Goal: Obtain resource: Download file/media

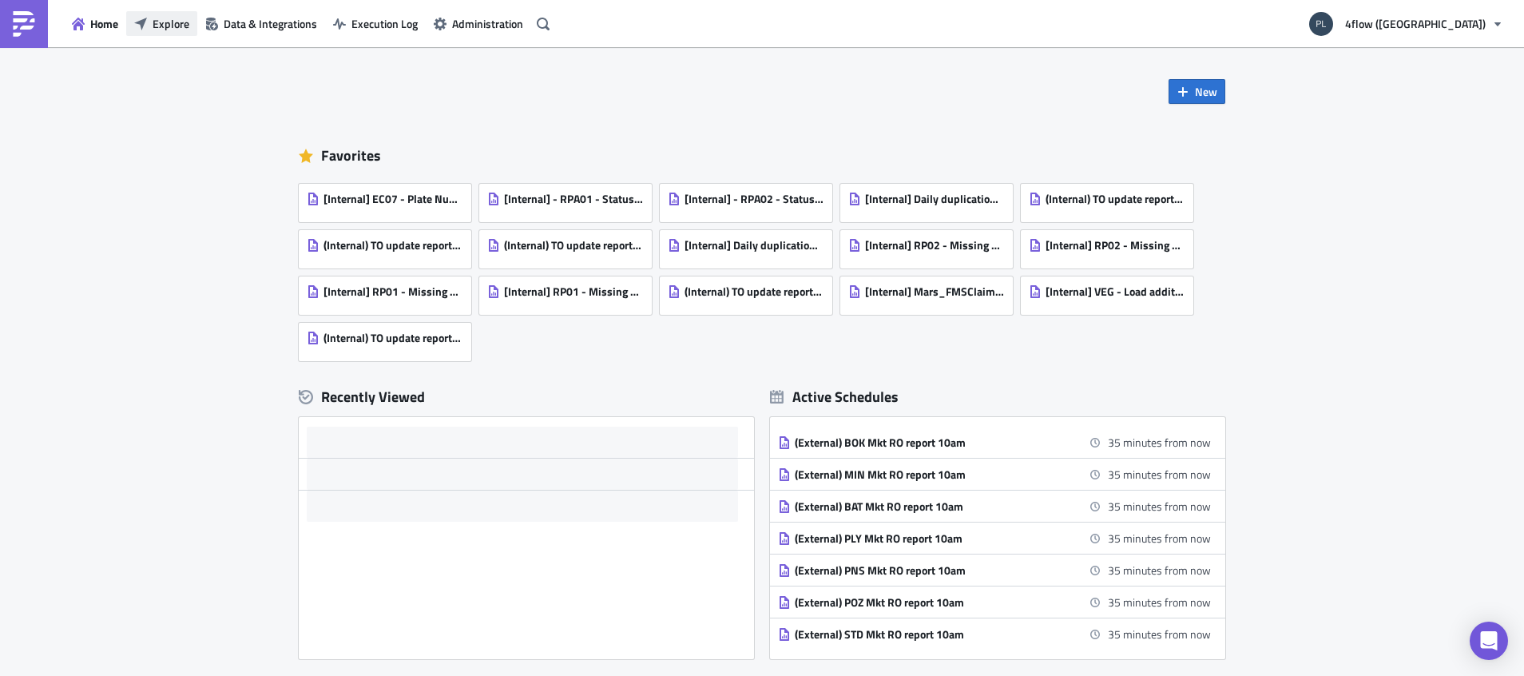
click at [153, 31] on span "Explore" at bounding box center [171, 23] width 37 height 17
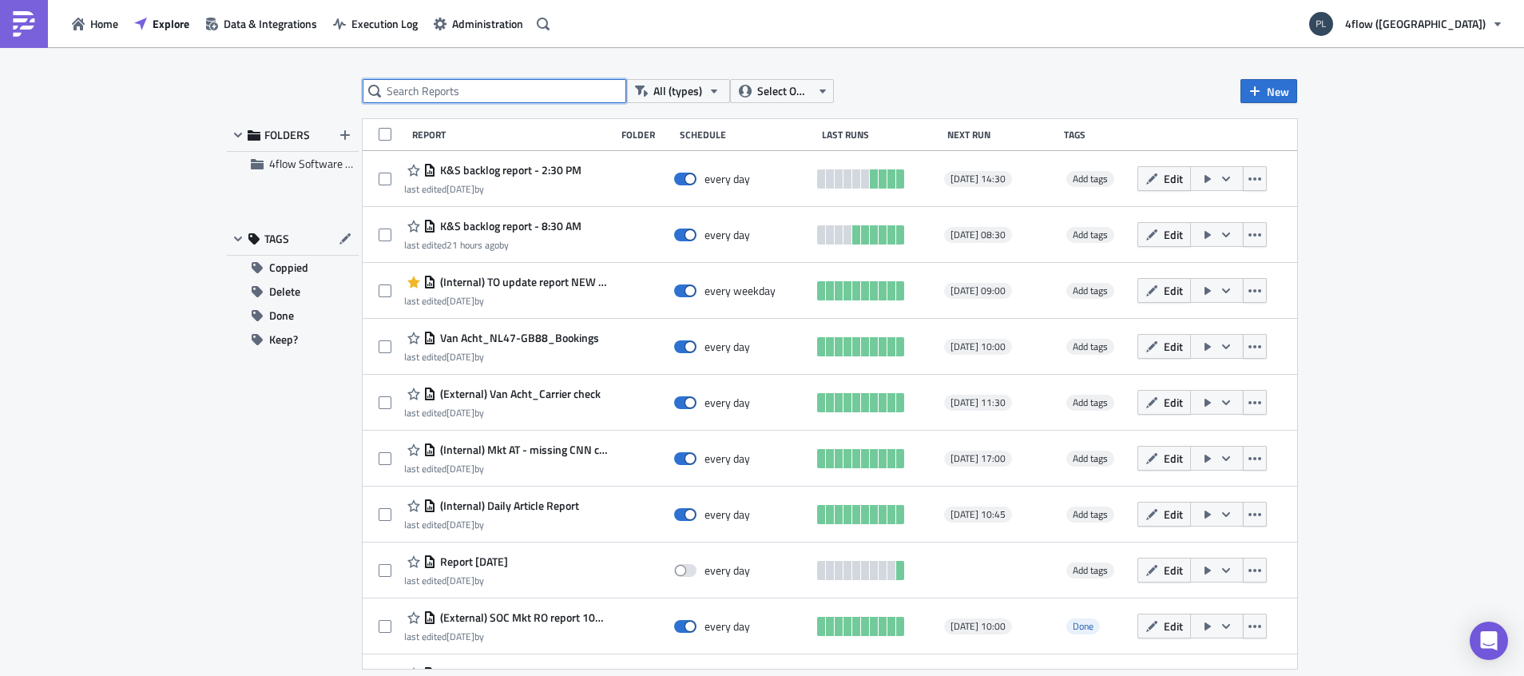
click at [415, 89] on input "text" at bounding box center [495, 91] width 264 height 24
type input "to update"
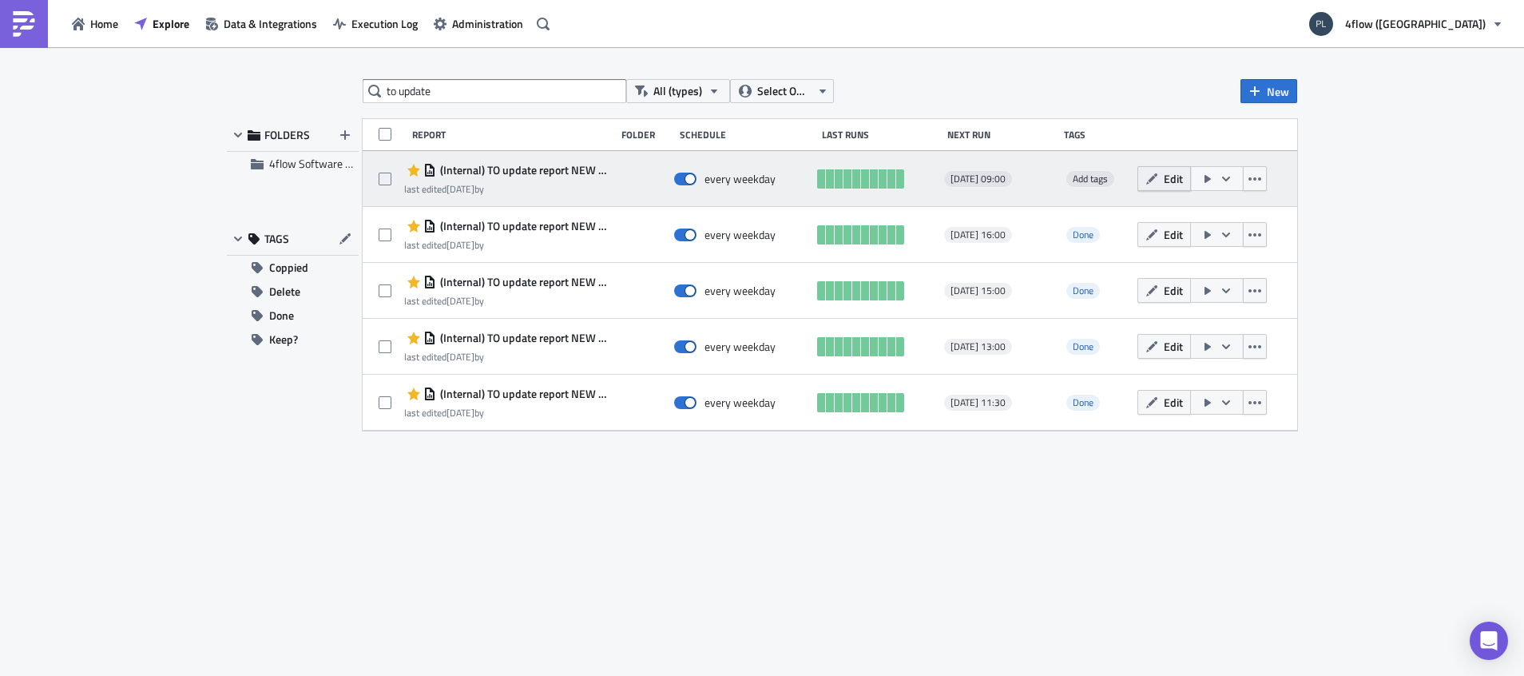
click at [1162, 175] on button "Edit" at bounding box center [1164, 178] width 54 height 25
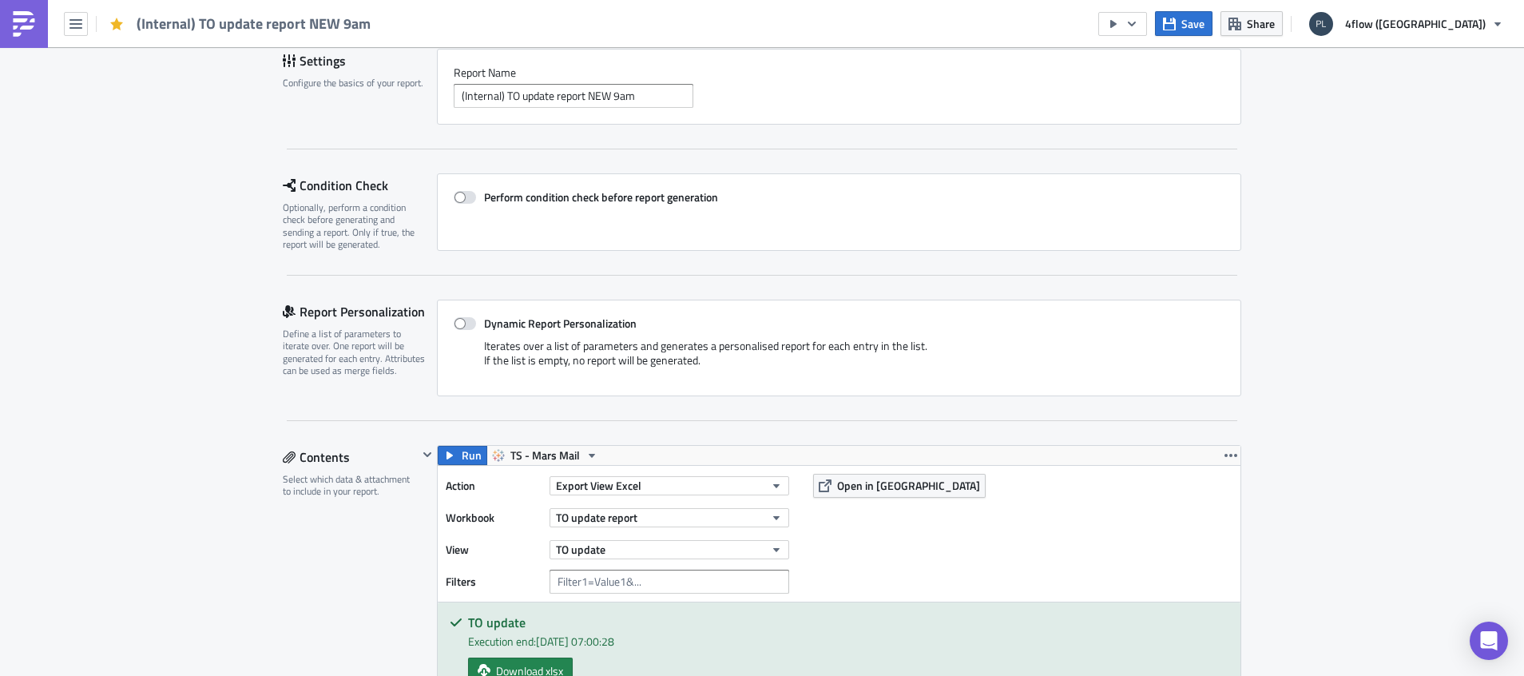
scroll to position [240, 0]
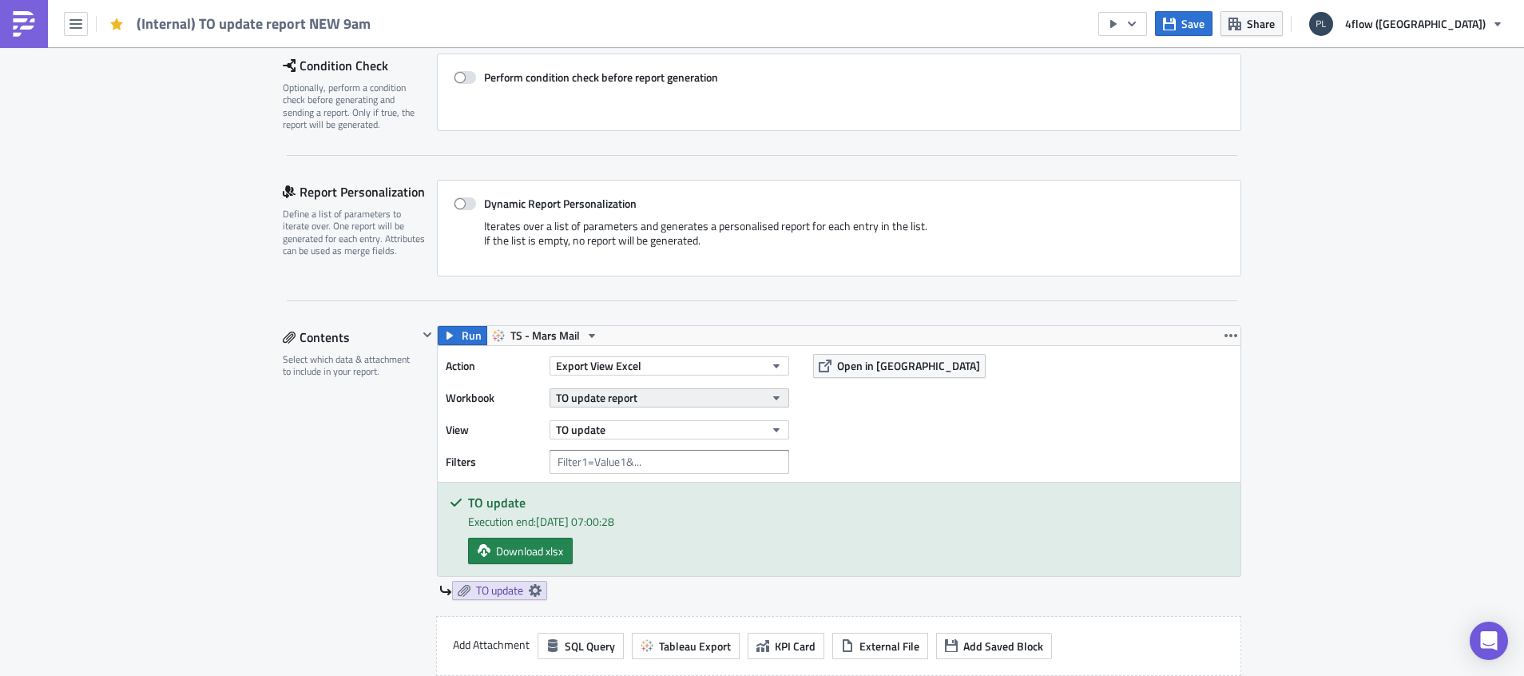
click at [770, 399] on icon "button" at bounding box center [776, 397] width 13 height 13
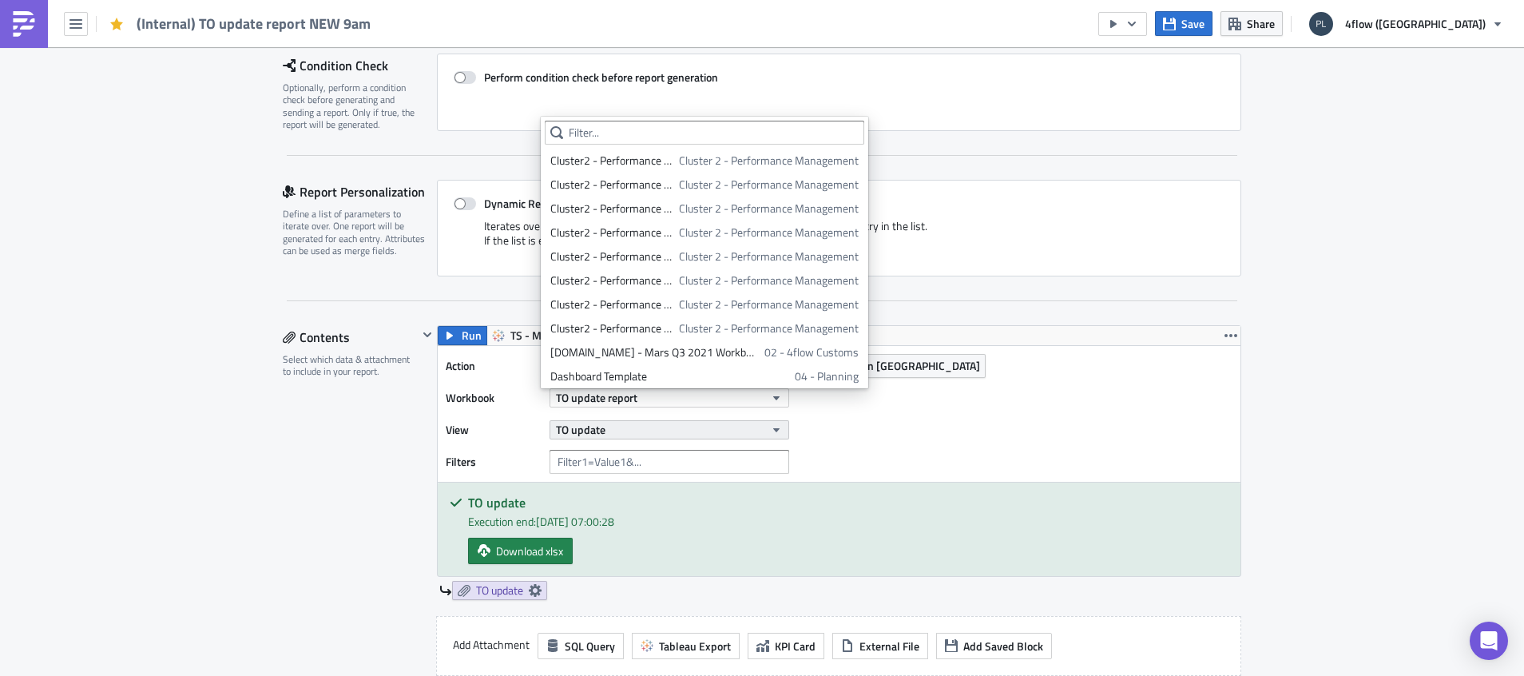
click at [771, 423] on icon "button" at bounding box center [776, 429] width 13 height 13
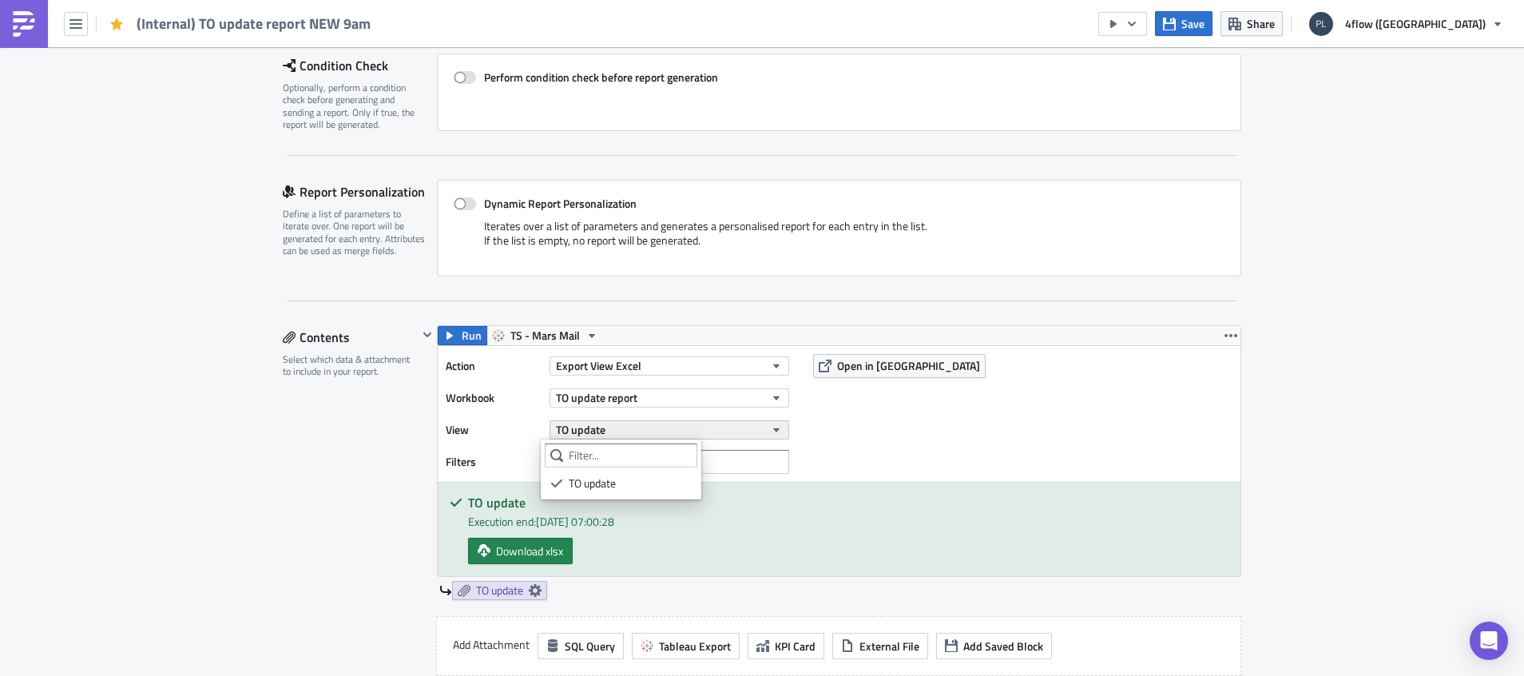
click at [771, 423] on icon "button" at bounding box center [776, 429] width 13 height 13
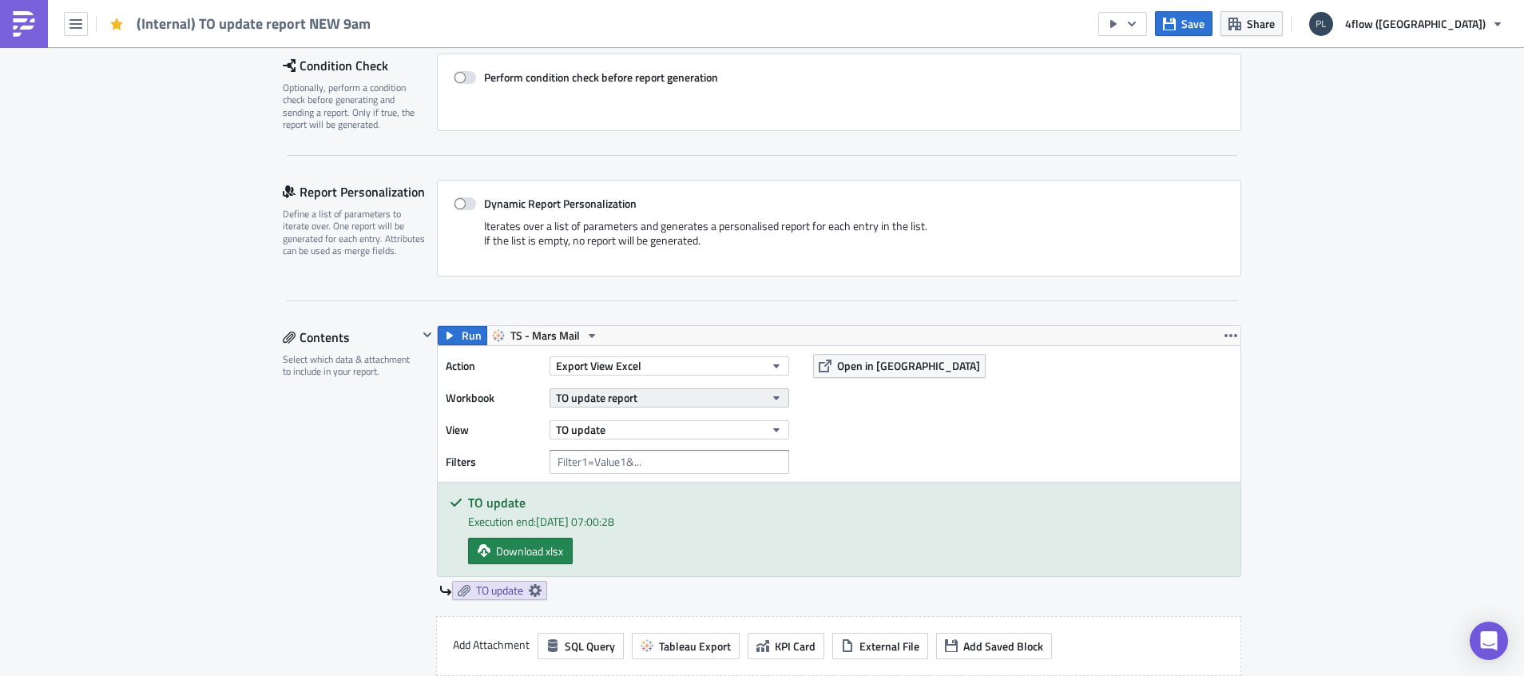
click at [773, 401] on icon "button" at bounding box center [776, 397] width 13 height 13
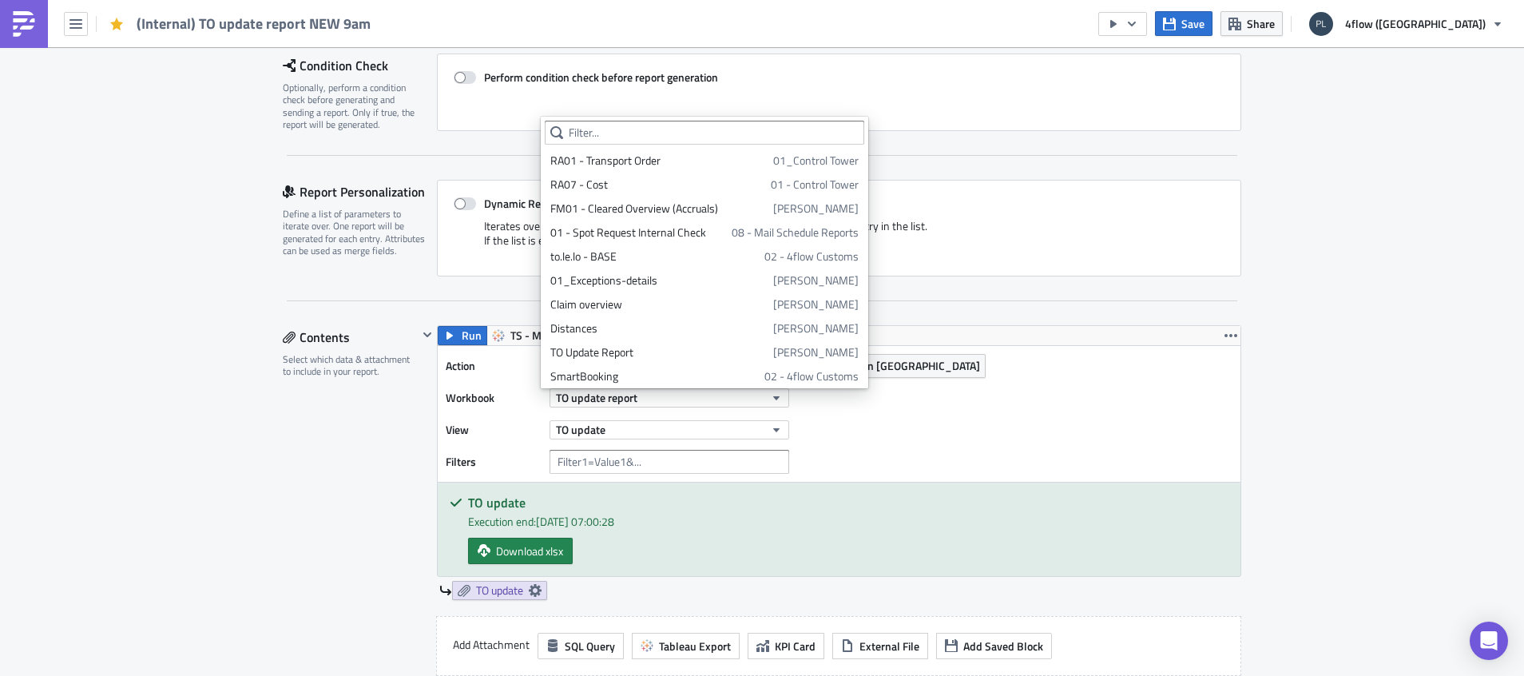
click at [336, 448] on div "Contents Select which data & attachment to include in your report." at bounding box center [350, 568] width 135 height 486
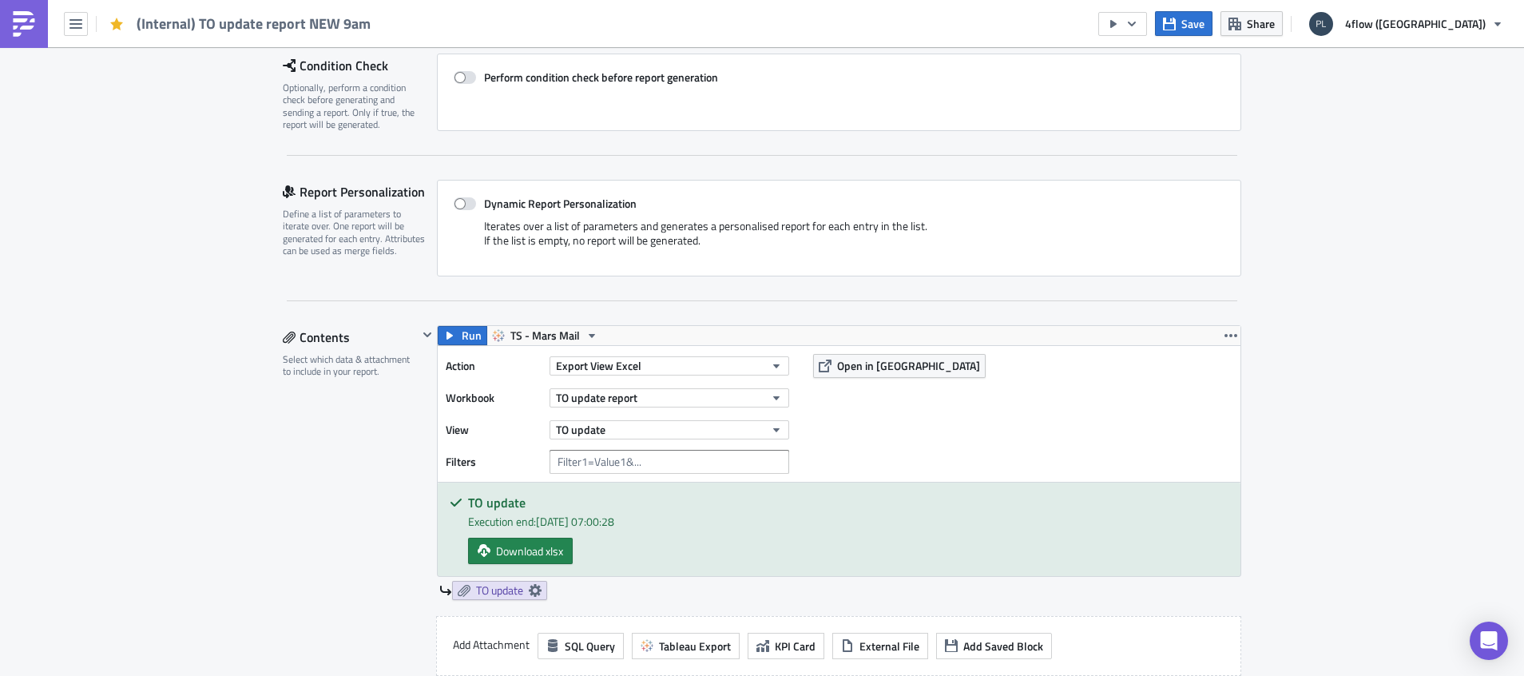
scroll to position [359, 0]
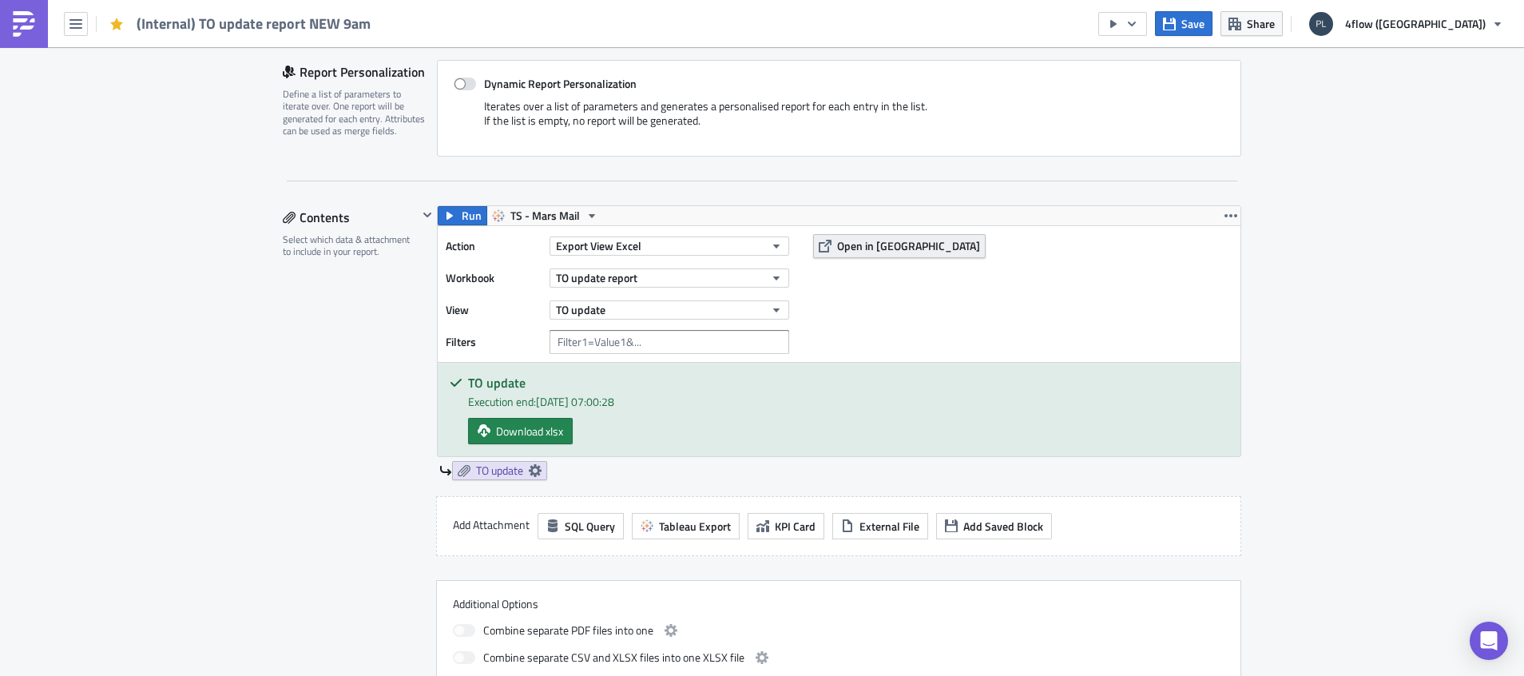
click at [839, 247] on span "Open in [GEOGRAPHIC_DATA]" at bounding box center [908, 245] width 143 height 17
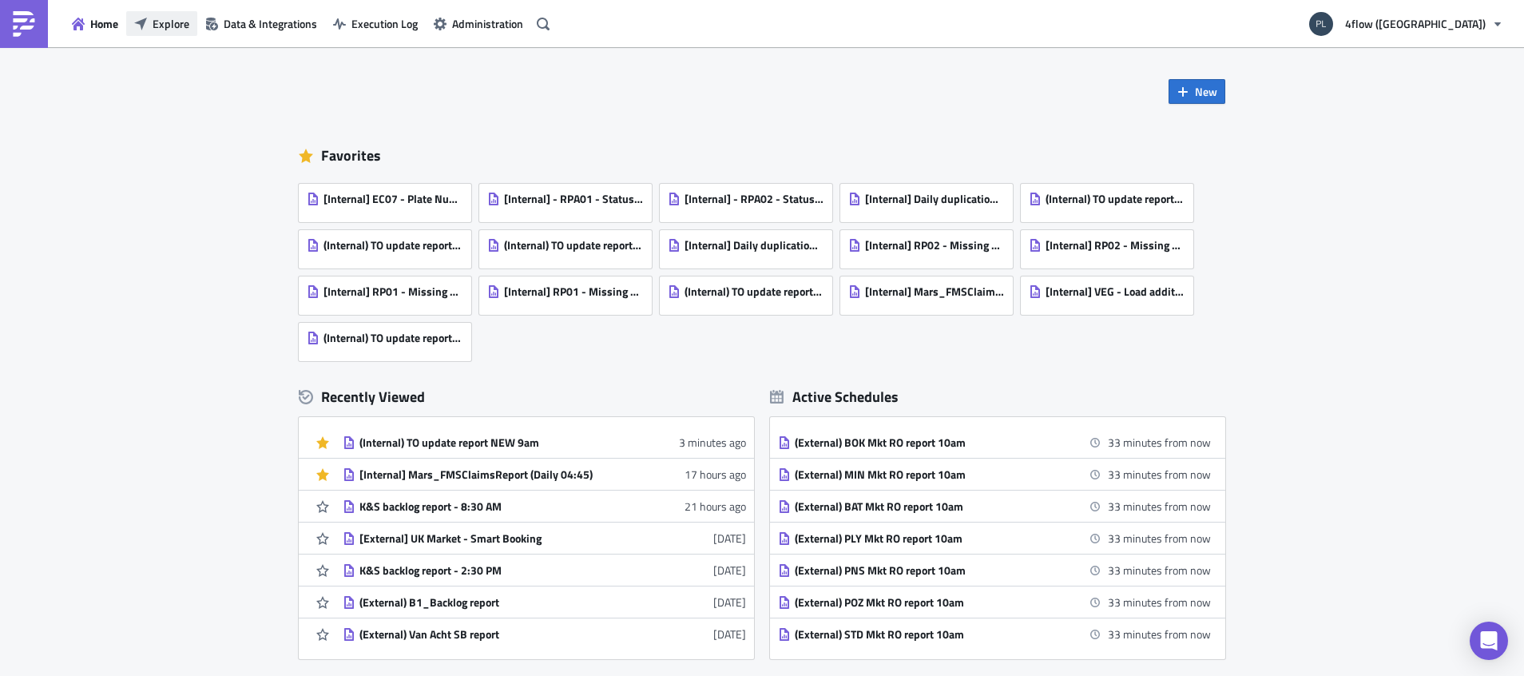
click at [187, 30] on span "Explore" at bounding box center [171, 23] width 37 height 17
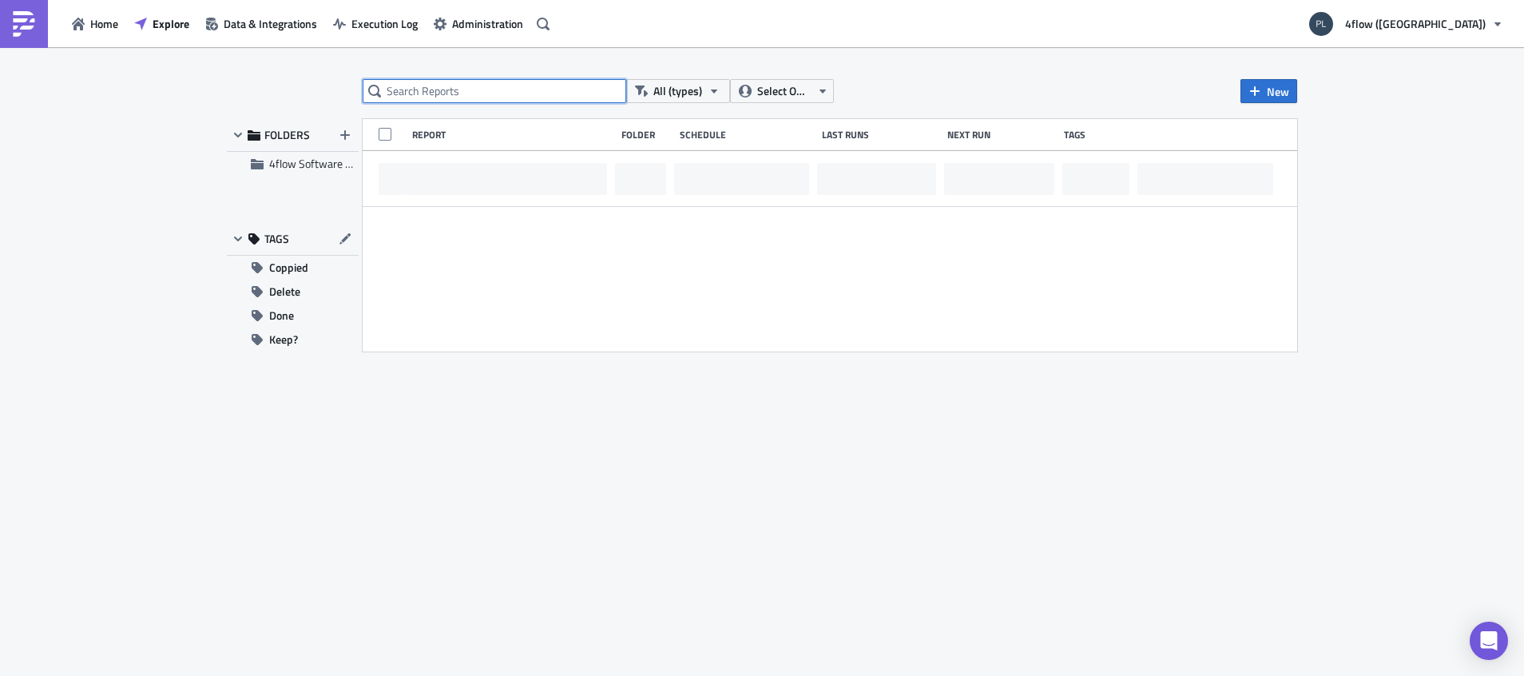
click at [468, 84] on input "text" at bounding box center [495, 91] width 264 height 24
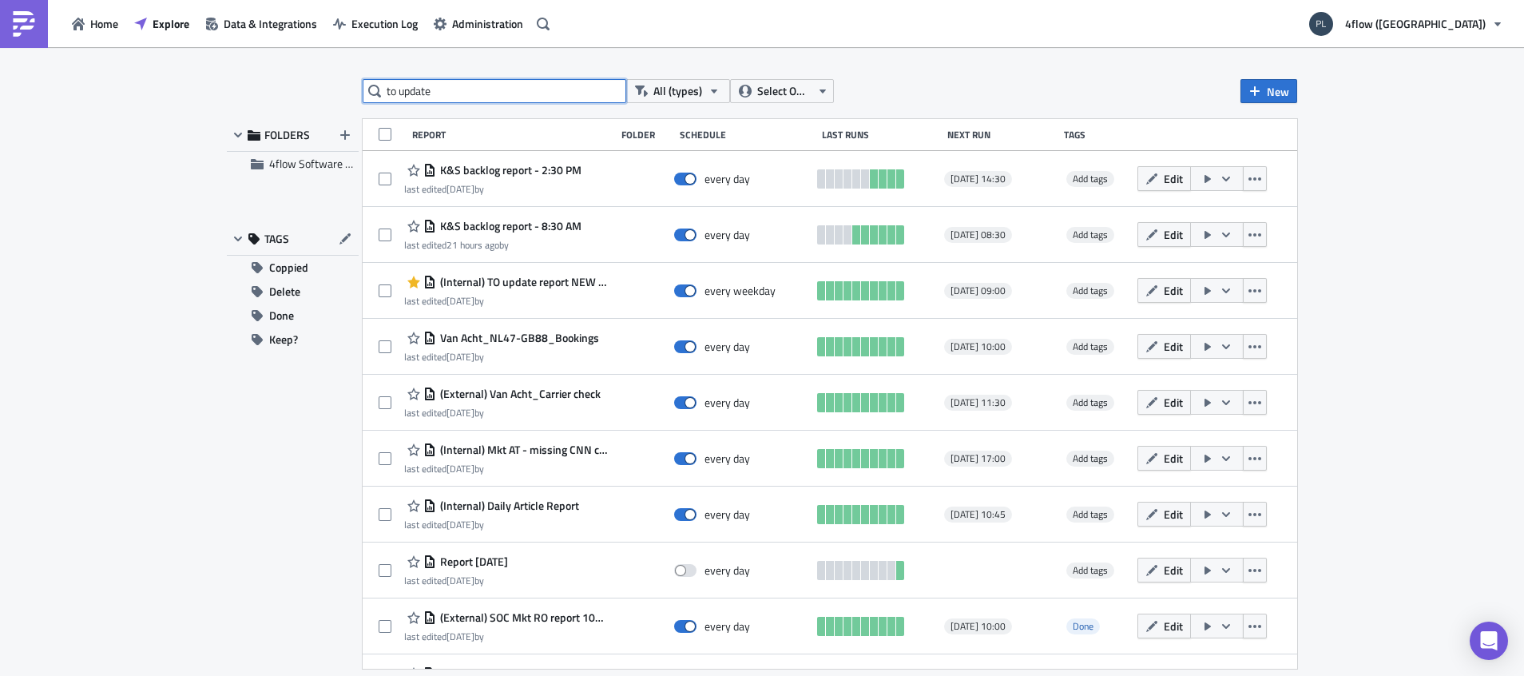
type input "to update"
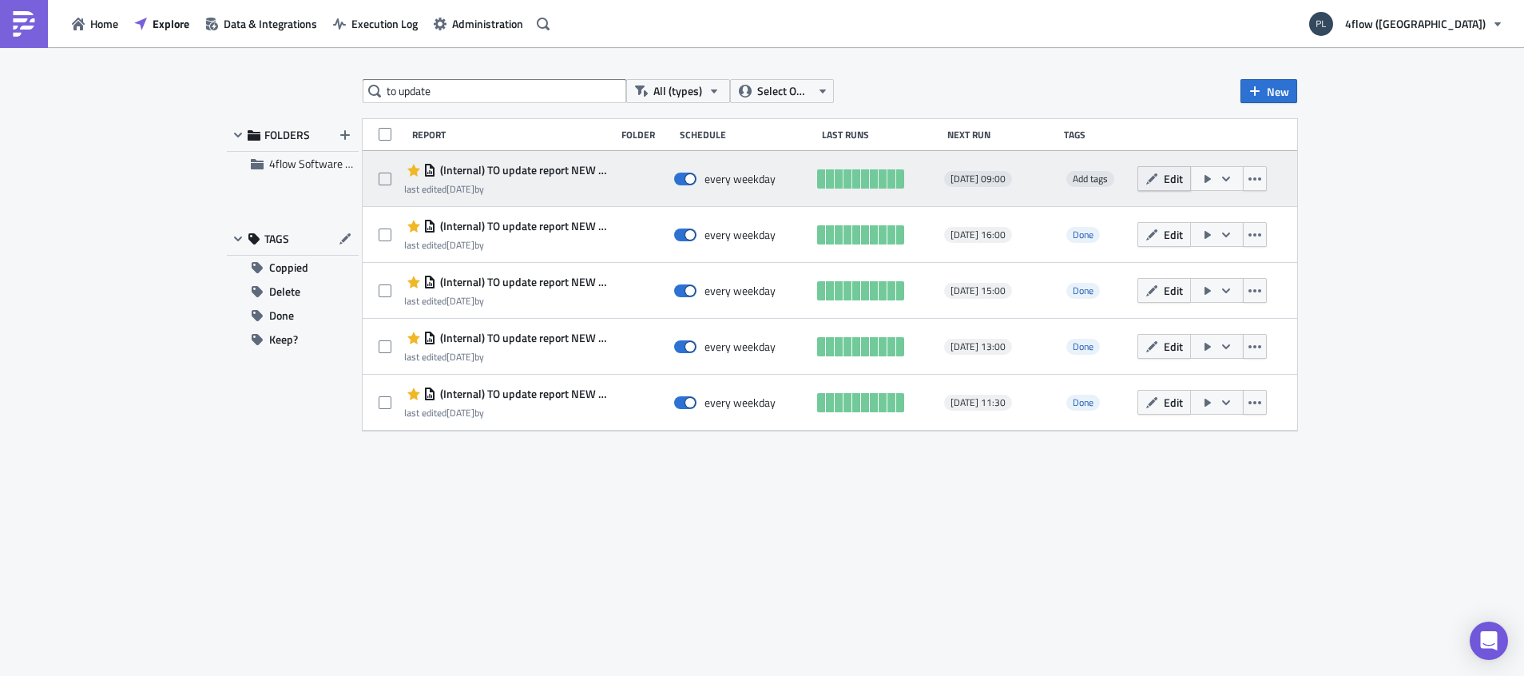
click at [1174, 173] on span "Edit" at bounding box center [1173, 178] width 19 height 17
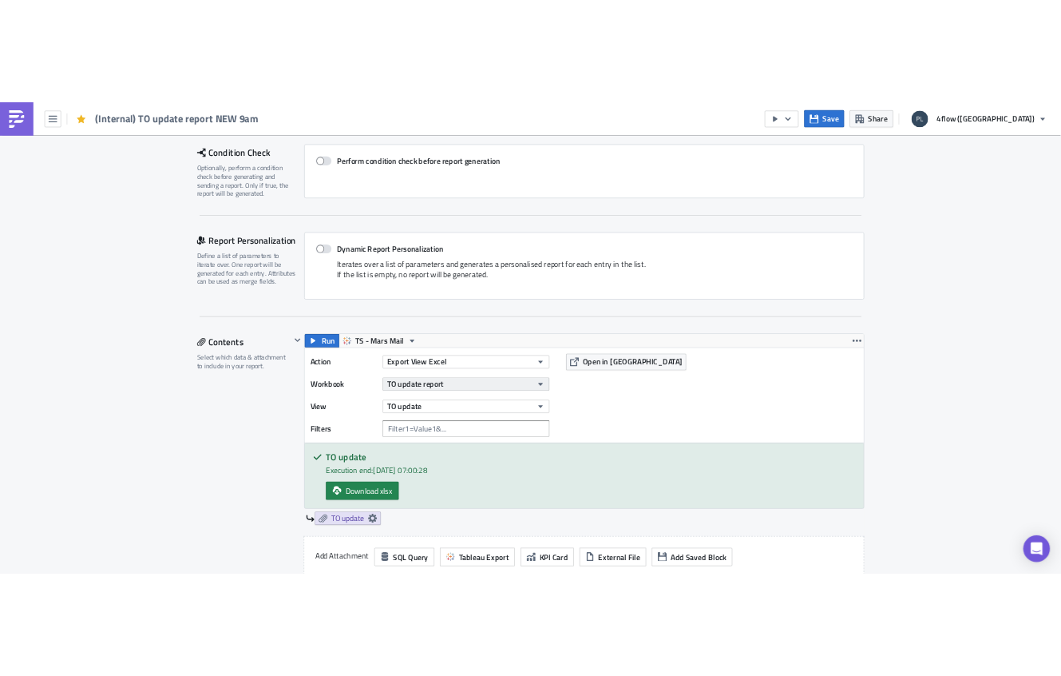
scroll to position [359, 0]
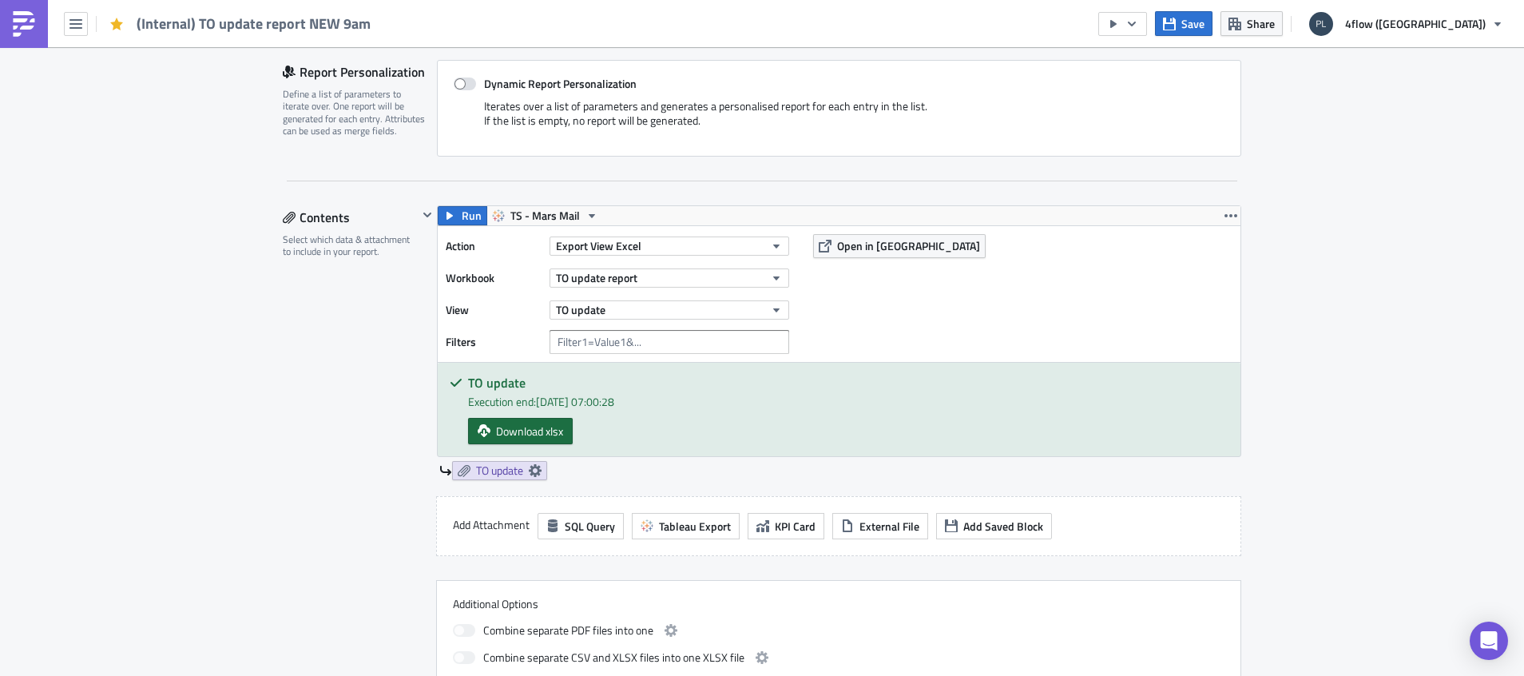
click at [527, 431] on span "Download xlsx" at bounding box center [529, 430] width 67 height 17
